Goal: Information Seeking & Learning: Check status

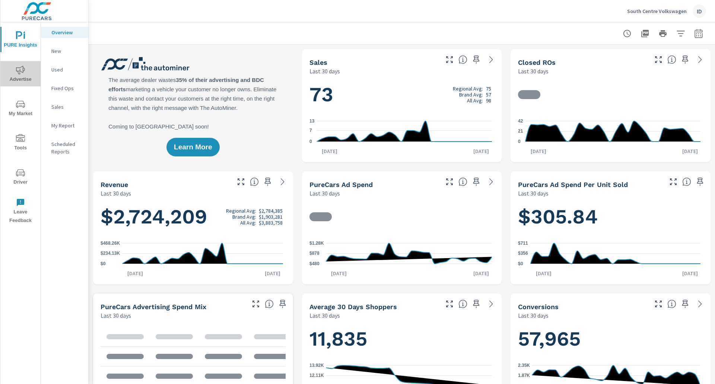
click at [15, 72] on span "Advertise" at bounding box center [21, 75] width 36 height 18
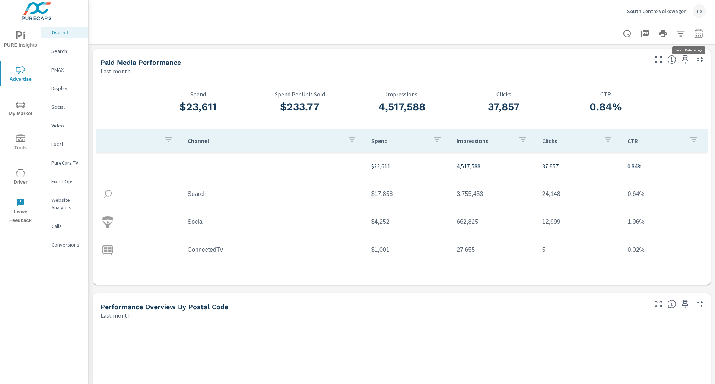
click at [697, 34] on button "button" at bounding box center [698, 33] width 15 height 15
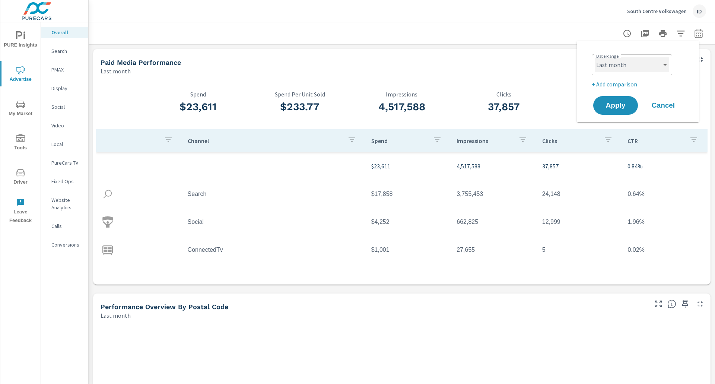
click at [623, 67] on select "Custom [DATE] Last week Last 7 days Last 14 days Last 30 days Last 45 days Last…" at bounding box center [632, 64] width 74 height 15
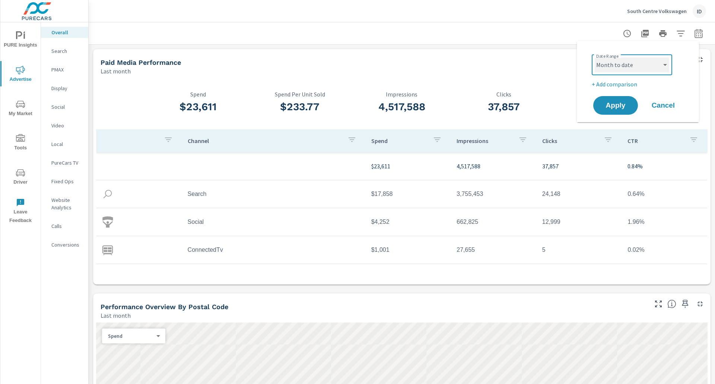
click at [595, 57] on select "Custom [DATE] Last week Last 7 days Last 14 days Last 30 days Last 45 days Last…" at bounding box center [632, 64] width 74 height 15
select select "Month to date"
click at [625, 99] on button "Apply" at bounding box center [616, 105] width 46 height 19
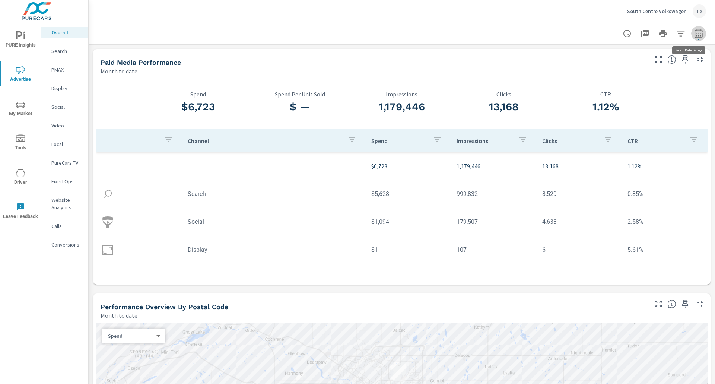
click at [695, 35] on icon "button" at bounding box center [699, 33] width 8 height 9
select select "Month to date"
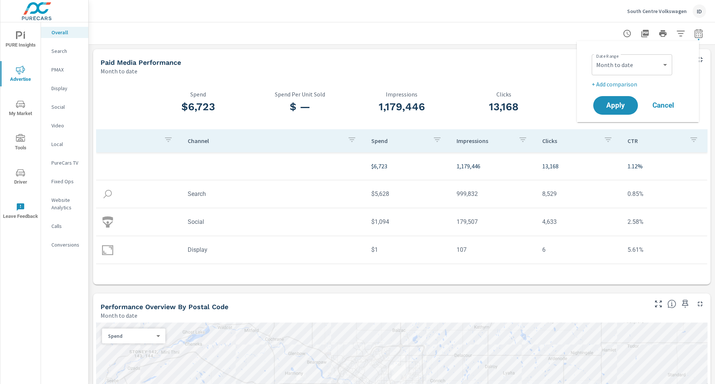
drag, startPoint x: 506, startPoint y: 5, endPoint x: 549, endPoint y: 15, distance: 43.6
click at [511, 5] on div "South Centre Volkswagen ID" at bounding box center [402, 11] width 609 height 22
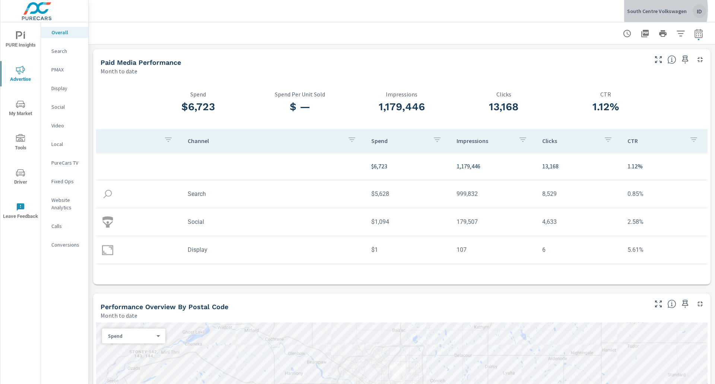
click at [646, 9] on p "South Centre Volkswagen" at bounding box center [657, 11] width 60 height 7
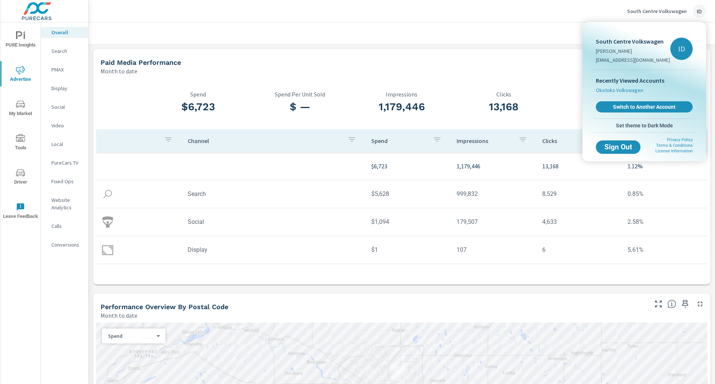
click at [616, 89] on span "Okotoks Volkswagen" at bounding box center [619, 89] width 47 height 7
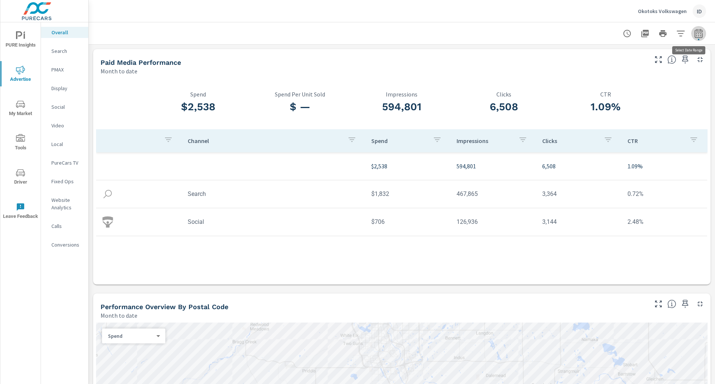
click at [694, 33] on icon "button" at bounding box center [698, 33] width 9 height 9
select select "Month to date"
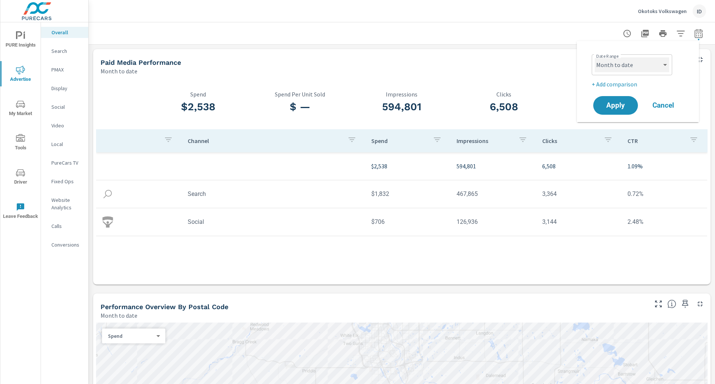
click at [619, 66] on select "Custom [DATE] Last week Last 7 days Last 14 days Last 30 days Last 45 days Last…" at bounding box center [632, 64] width 74 height 15
drag, startPoint x: 578, startPoint y: 80, endPoint x: 593, endPoint y: 80, distance: 14.5
click at [578, 80] on div "Date Range Custom [DATE] Last week Last 7 days Last 14 days Last 30 days Last 4…" at bounding box center [638, 81] width 122 height 81
click at [603, 80] on p "+ Add comparison" at bounding box center [639, 84] width 95 height 9
select select "Previous period"
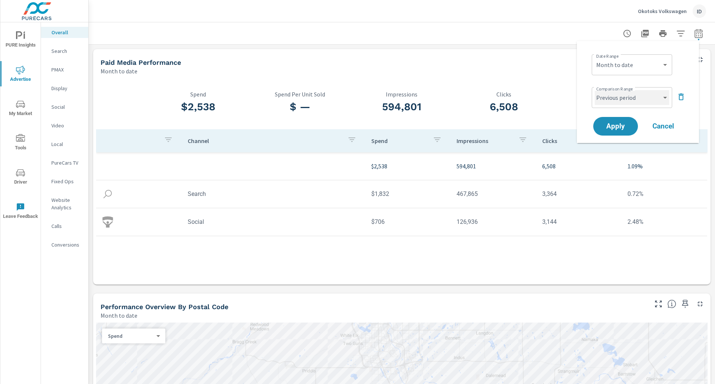
click at [641, 98] on select "Custom Previous period Previous month Previous year" at bounding box center [632, 97] width 74 height 15
click at [595, 90] on select "Custom Previous period Previous month Previous year" at bounding box center [632, 97] width 74 height 15
click at [604, 121] on button "Apply" at bounding box center [616, 126] width 46 height 19
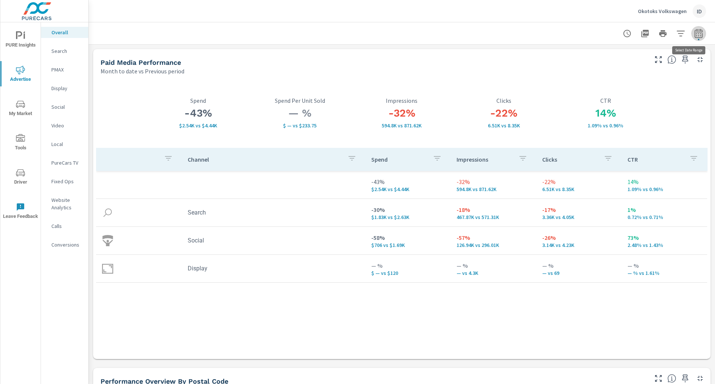
click at [691, 32] on button "button" at bounding box center [698, 33] width 15 height 15
select select "Month to date"
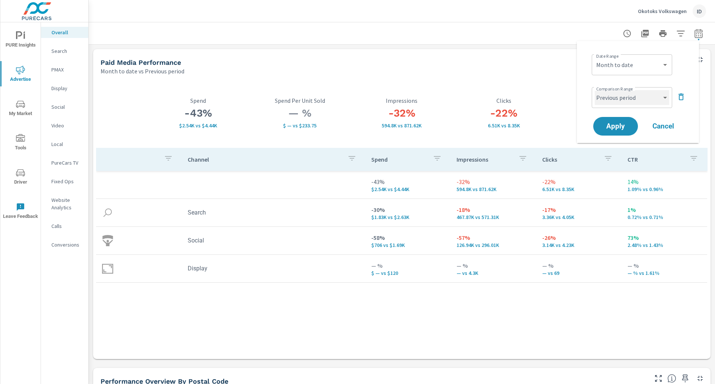
click at [639, 98] on select "Custom Previous period Previous month Previous year" at bounding box center [632, 97] width 74 height 15
click at [595, 90] on select "Custom Previous period Previous month Previous year" at bounding box center [632, 97] width 74 height 15
select select "Previous month"
click at [620, 123] on span "Apply" at bounding box center [615, 126] width 31 height 7
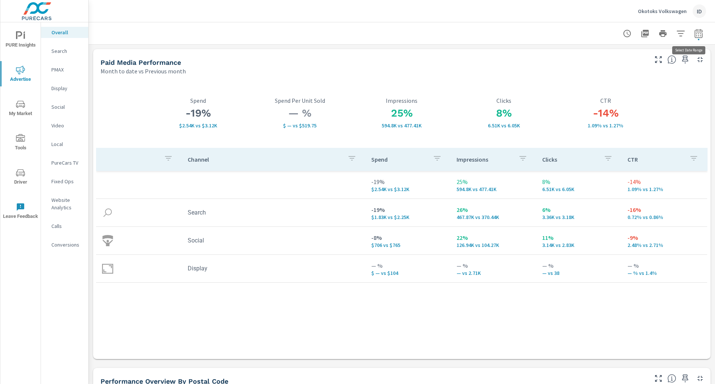
click at [694, 34] on icon "button" at bounding box center [698, 33] width 9 height 9
select select "Month to date"
select select "Previous month"
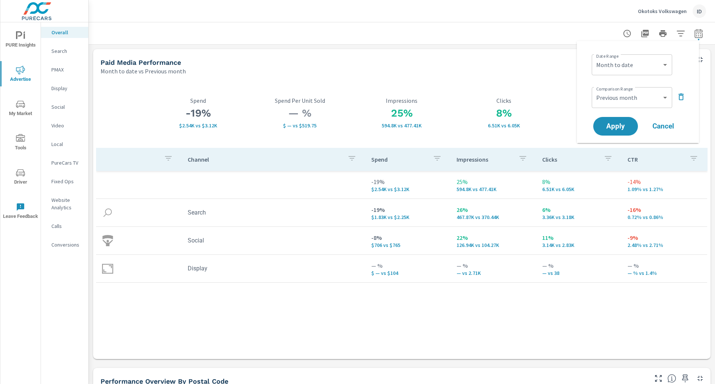
click at [681, 96] on icon "button" at bounding box center [681, 96] width 9 height 9
